Goal: Find specific page/section: Find specific page/section

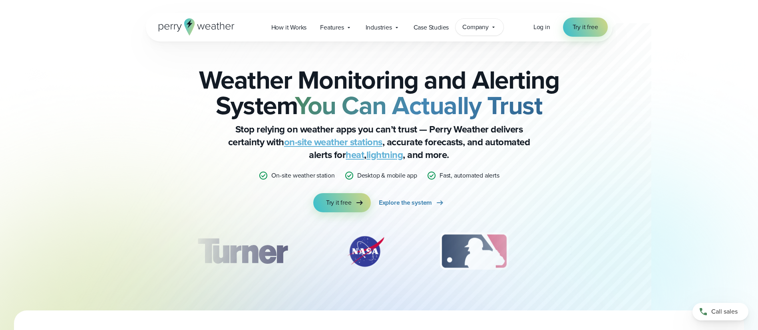
click at [472, 24] on span "Company" at bounding box center [475, 27] width 26 height 10
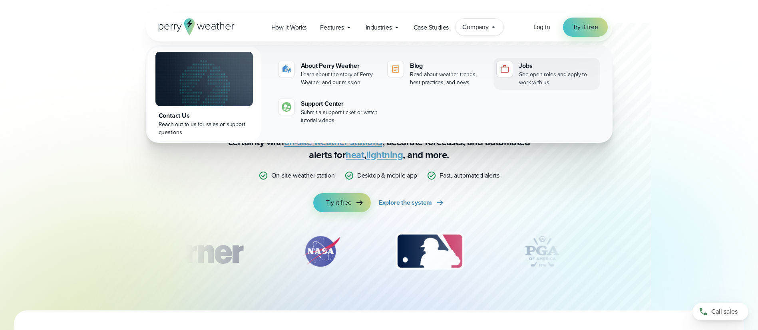
click at [546, 69] on div "Jobs" at bounding box center [557, 66] width 77 height 10
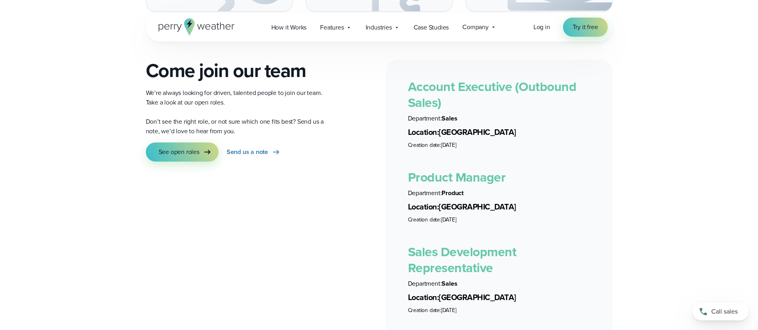
scroll to position [1420, 0]
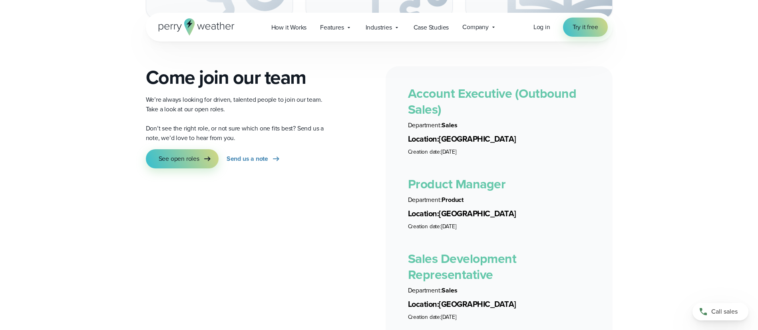
click at [295, 264] on div "Come join our team We’re always looking for driven, talented people to join our…" at bounding box center [239, 286] width 187 height 440
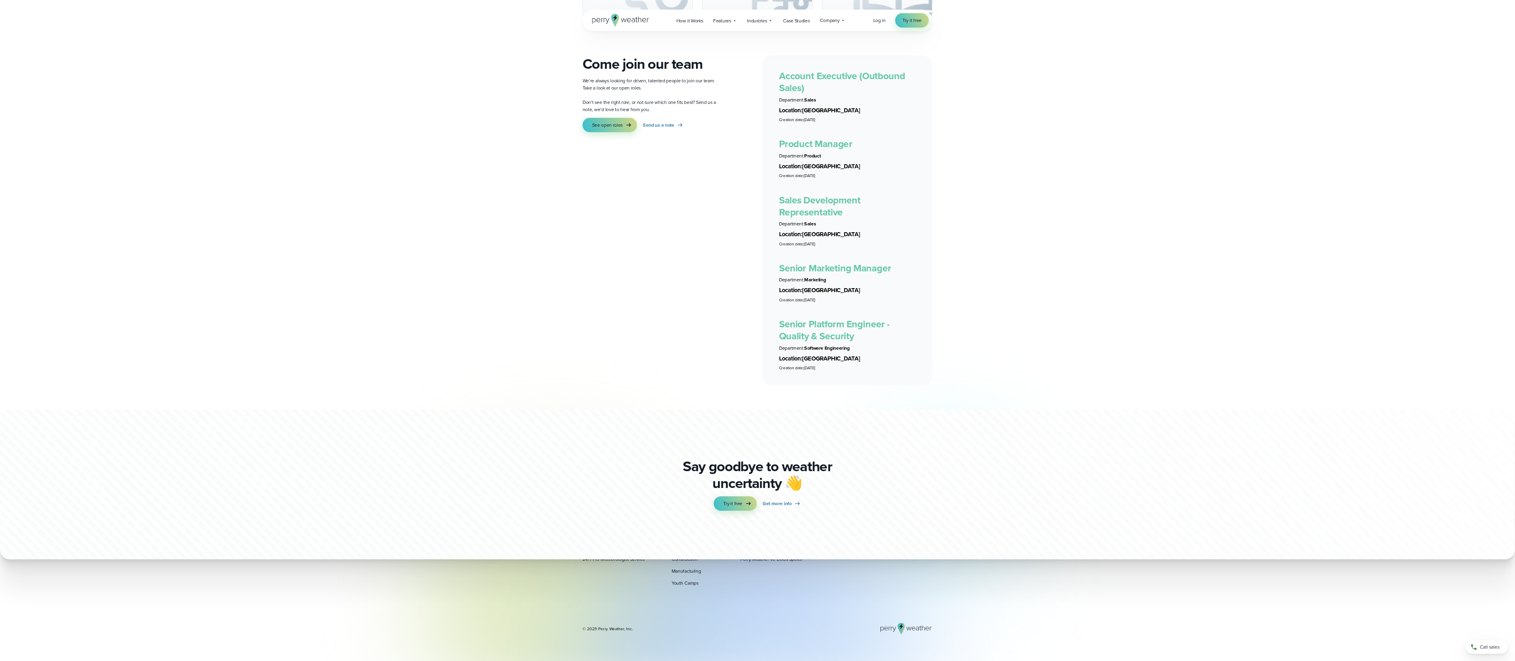
scroll to position [1414, 0]
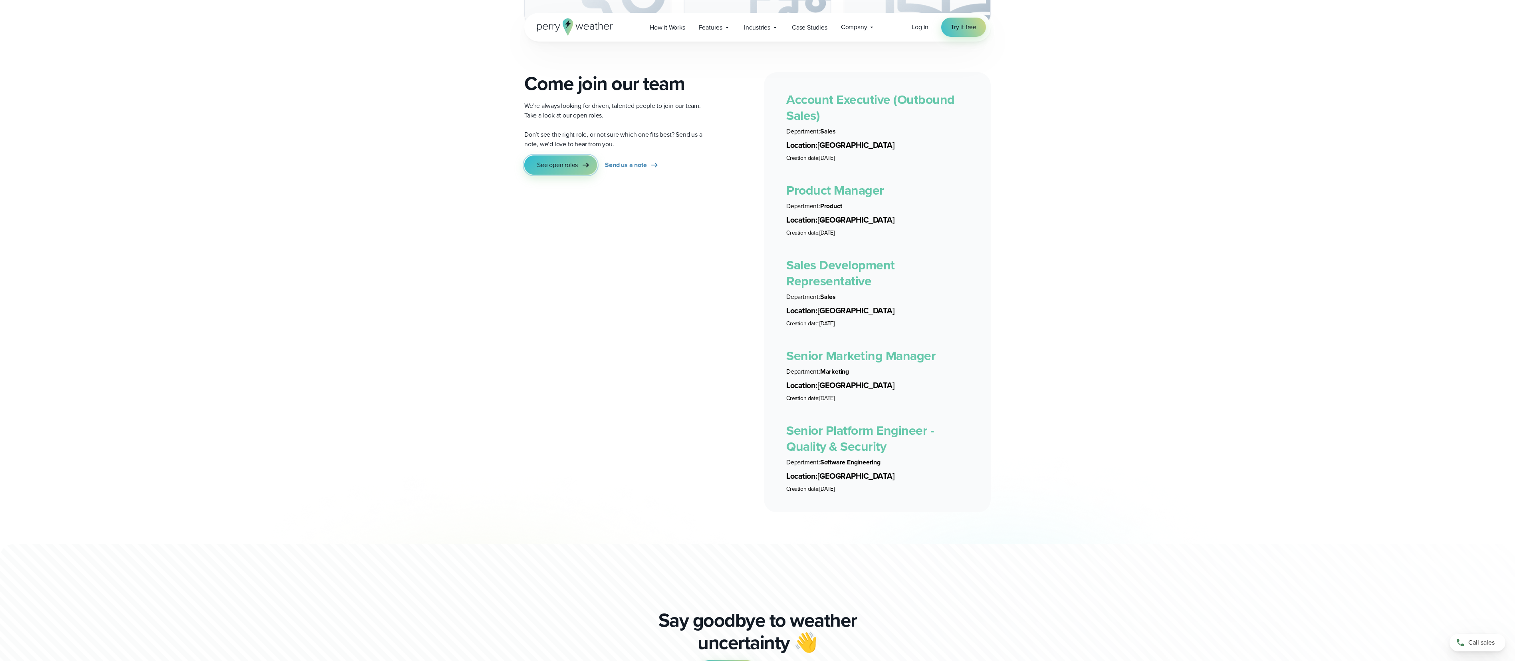
click at [570, 160] on span "See open roles" at bounding box center [557, 165] width 41 height 10
